Goal: Navigation & Orientation: Find specific page/section

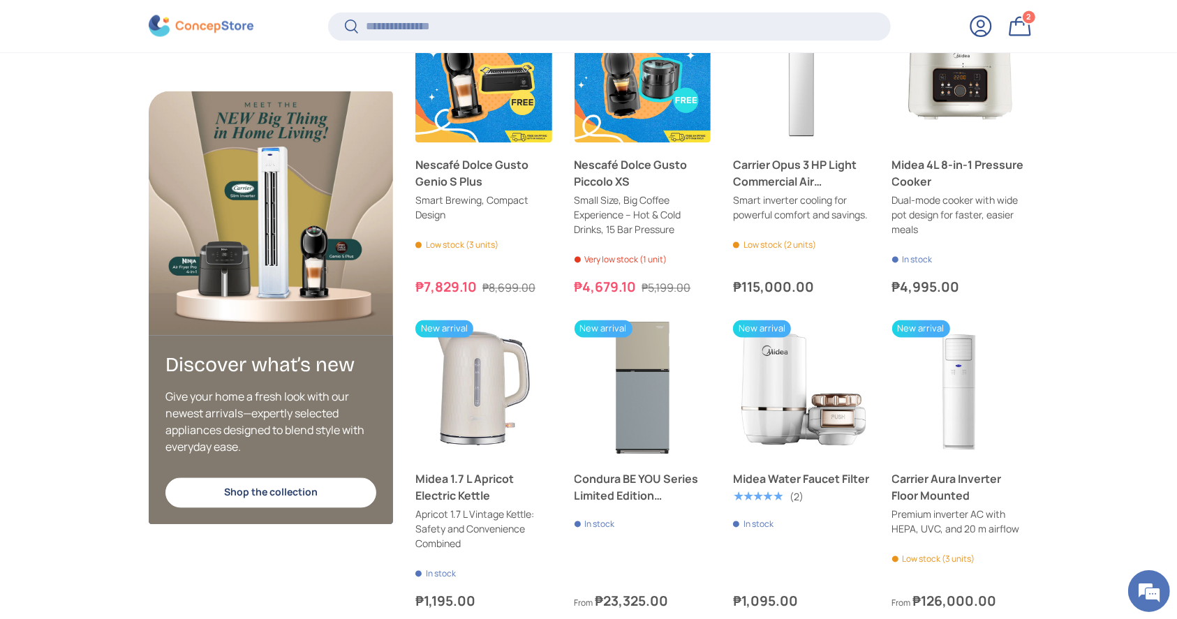
scroll to position [2699, 0]
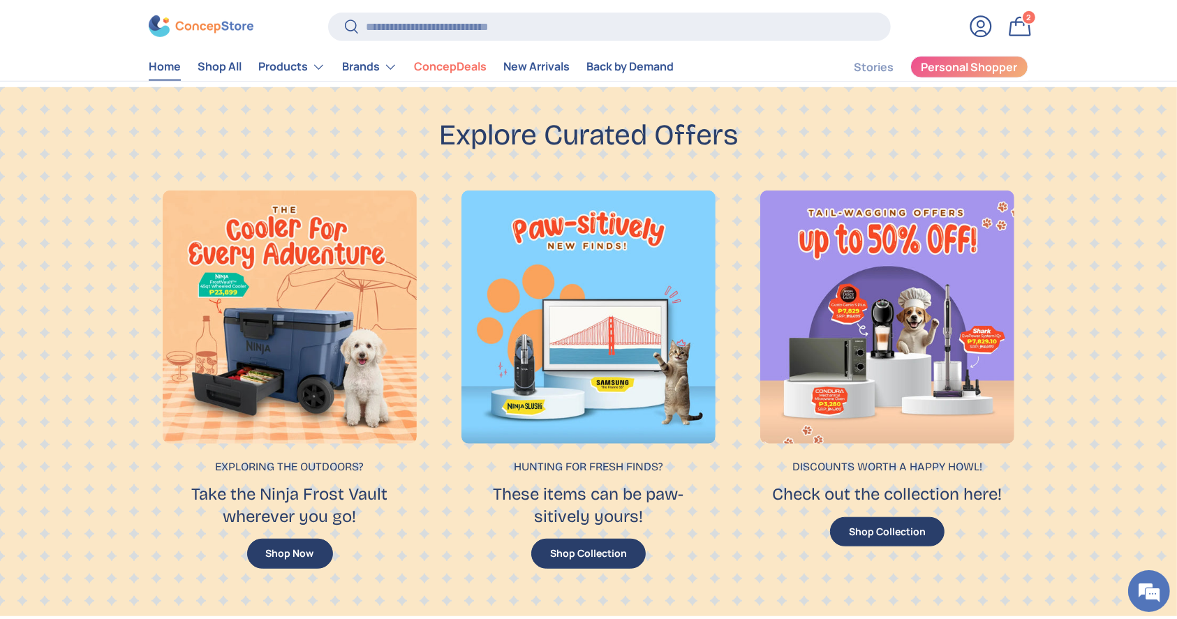
click at [969, 196] on div at bounding box center [887, 318] width 254 height 254
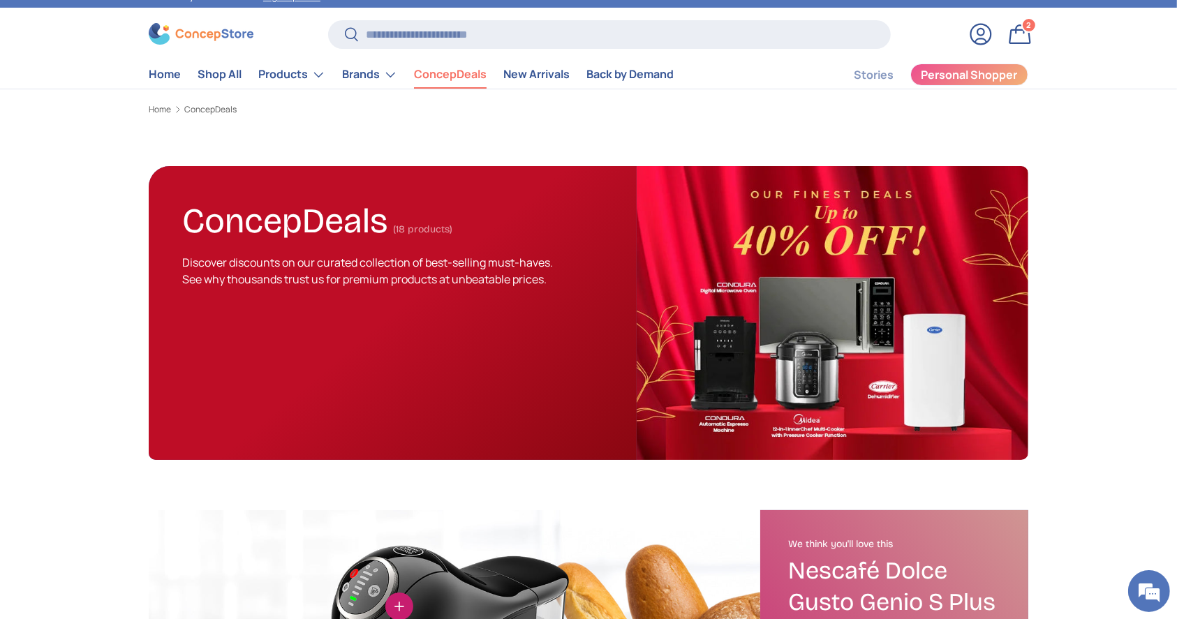
scroll to position [465, 0]
